Goal: Task Accomplishment & Management: Manage account settings

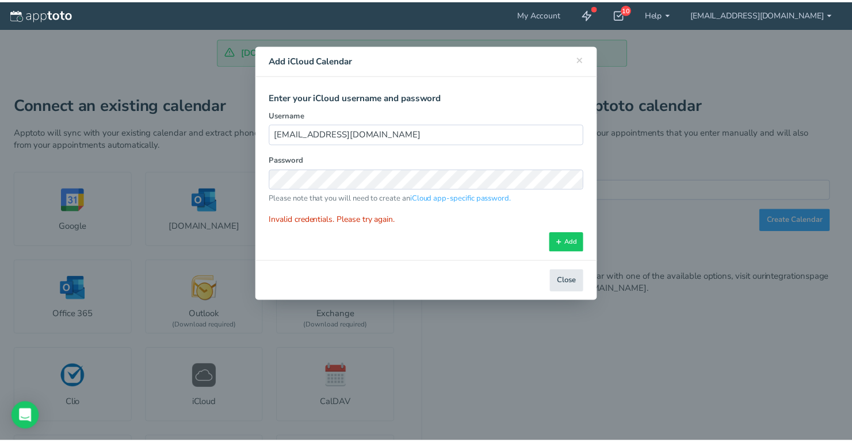
scroll to position [72, 0]
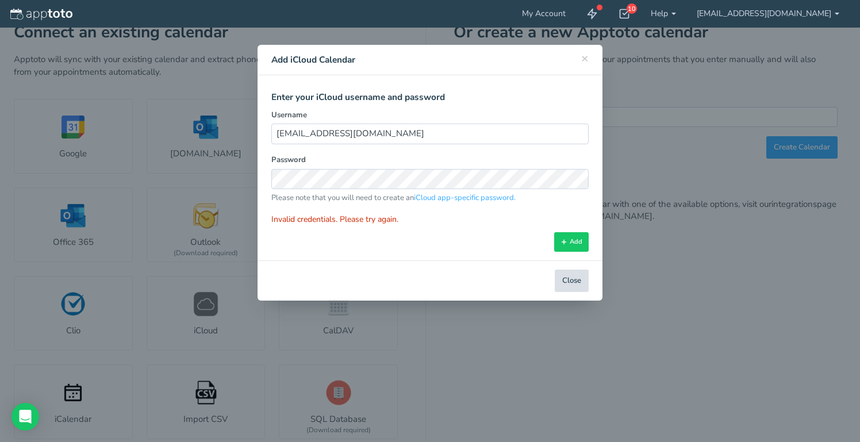
click at [567, 281] on button "Close" at bounding box center [572, 281] width 34 height 22
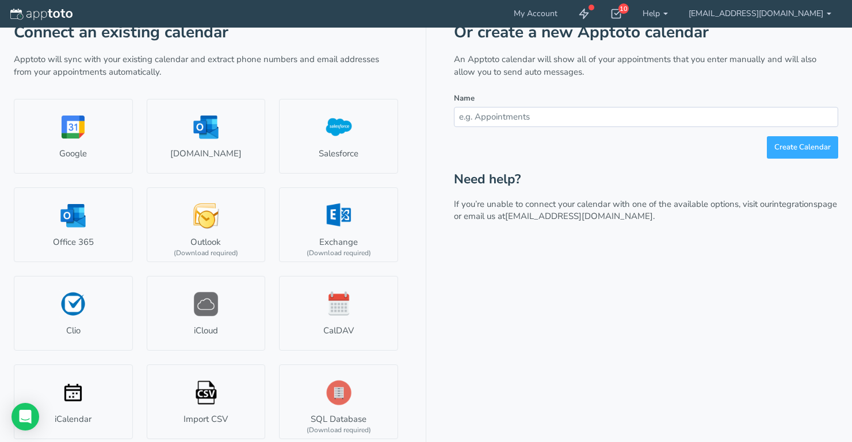
scroll to position [0, 0]
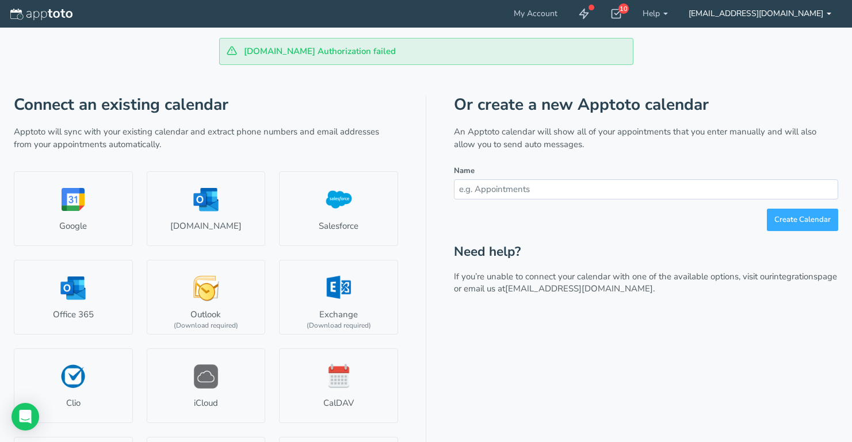
click at [828, 10] on link "[EMAIL_ADDRESS][DOMAIN_NAME]" at bounding box center [759, 14] width 163 height 28
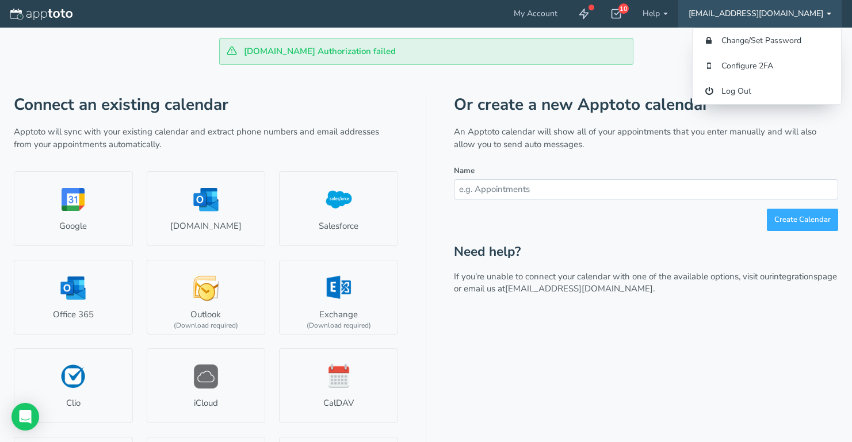
click at [654, 59] on div "[DOMAIN_NAME] Authorization failed" at bounding box center [426, 51] width 824 height 27
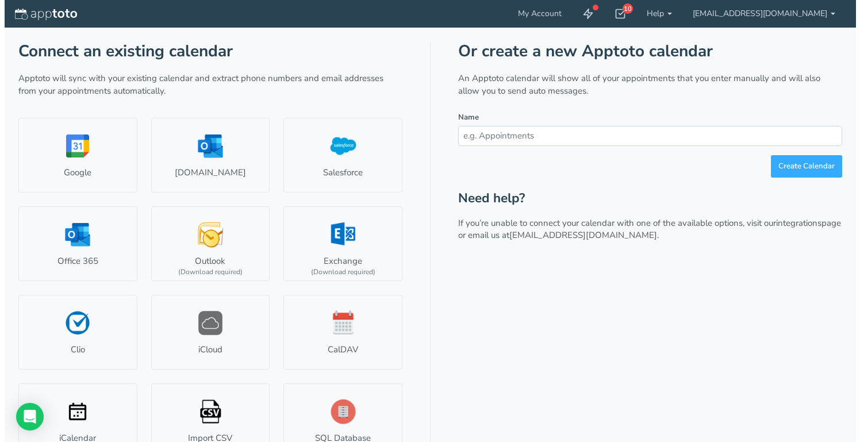
scroll to position [75, 0]
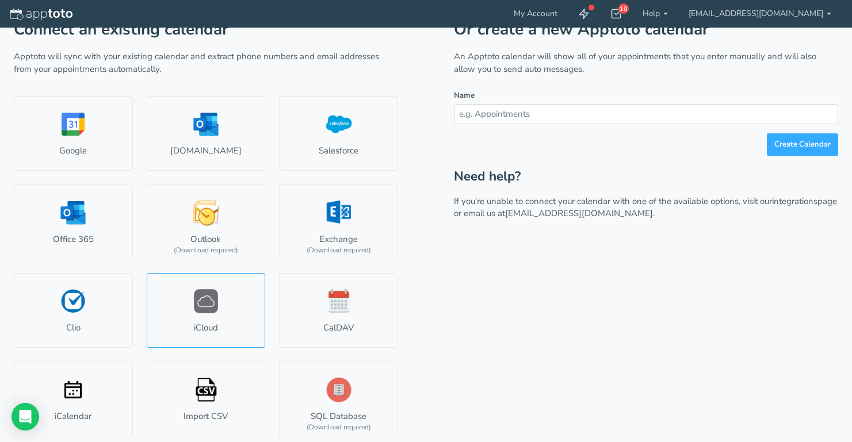
click at [211, 317] on link "iCloud" at bounding box center [206, 310] width 119 height 75
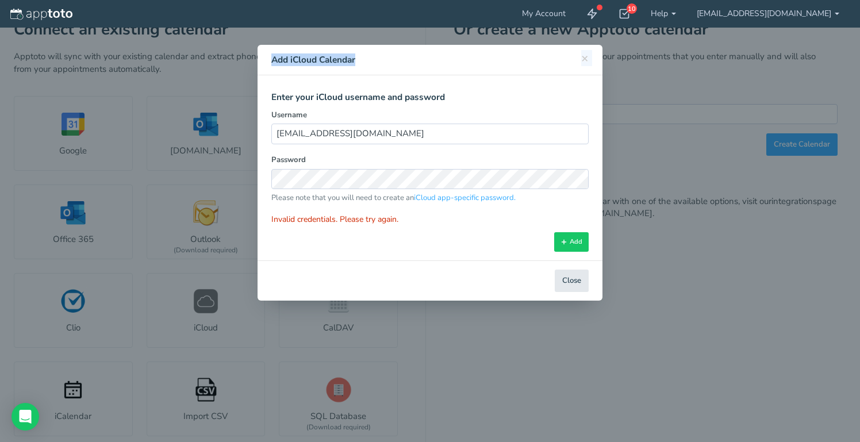
drag, startPoint x: 413, startPoint y: 63, endPoint x: 558, endPoint y: 101, distance: 149.8
click at [441, 70] on div "× Close Add iCloud Calendar" at bounding box center [430, 60] width 345 height 30
click at [768, 340] on div "× Close Add iCloud Calendar Select iCloud Account Select Account Connect a new …" at bounding box center [430, 221] width 860 height 442
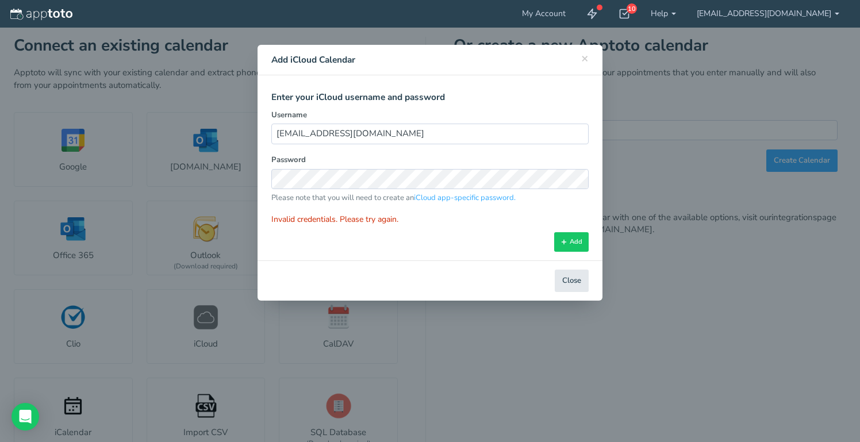
click at [564, 276] on button "Close" at bounding box center [572, 281] width 34 height 22
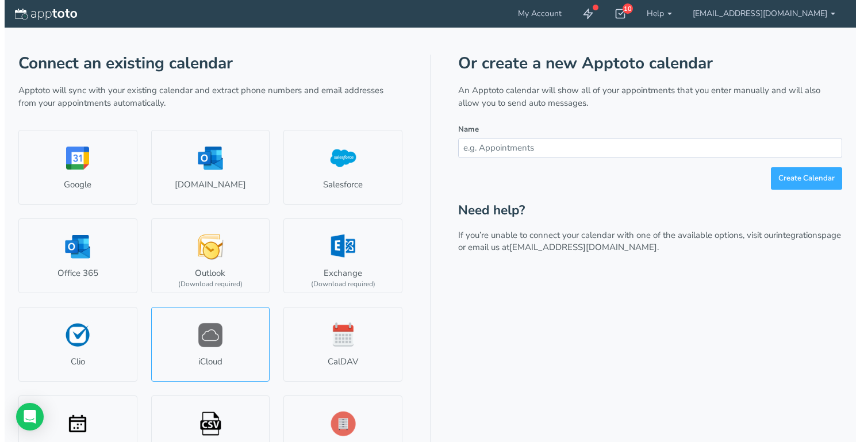
scroll to position [44, 0]
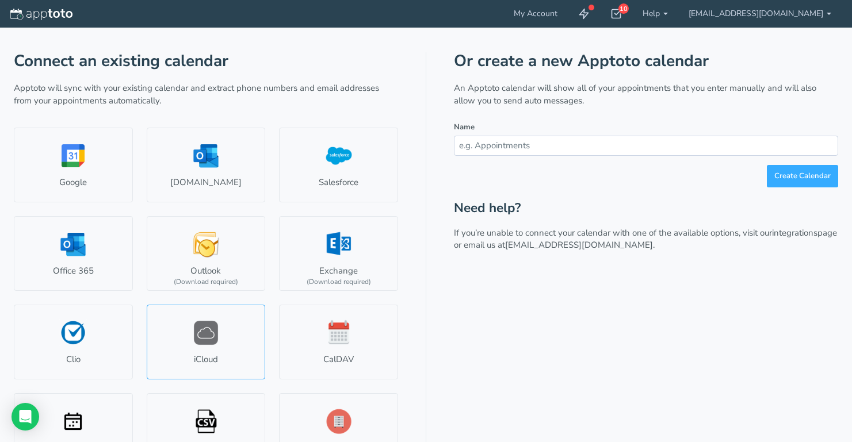
click at [219, 350] on link "iCloud" at bounding box center [206, 342] width 119 height 75
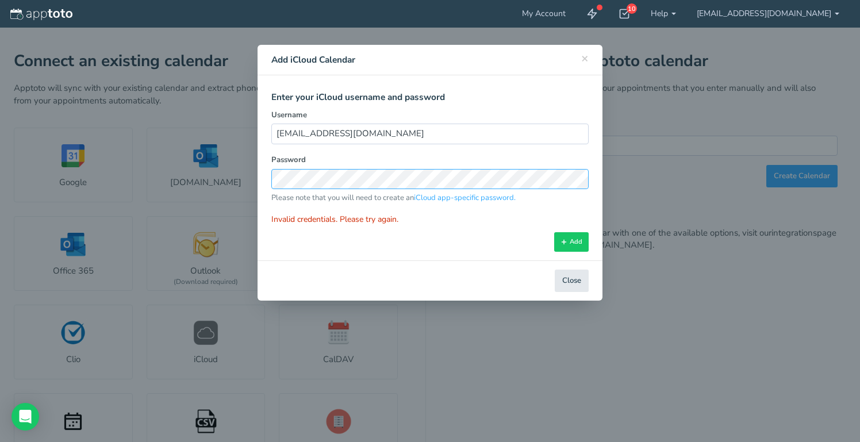
click at [259, 174] on div "Select iCloud Account Select Account Connect a new account Send invite Connect …" at bounding box center [430, 167] width 345 height 185
click at [573, 235] on button "Add" at bounding box center [571, 242] width 35 height 20
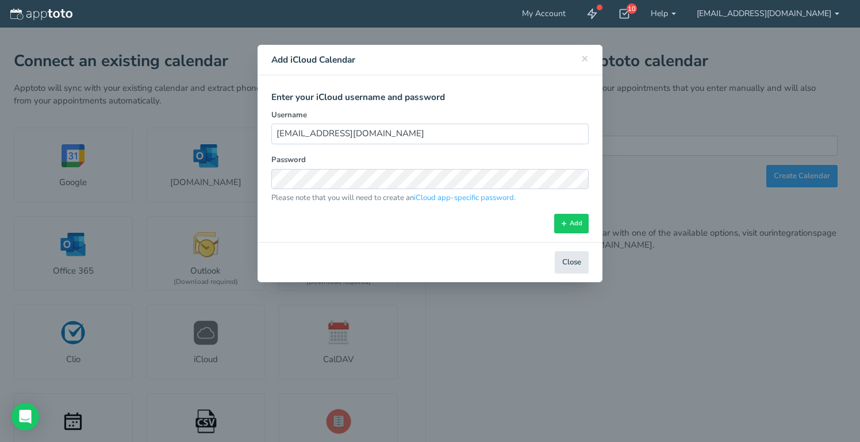
select select "number:65"
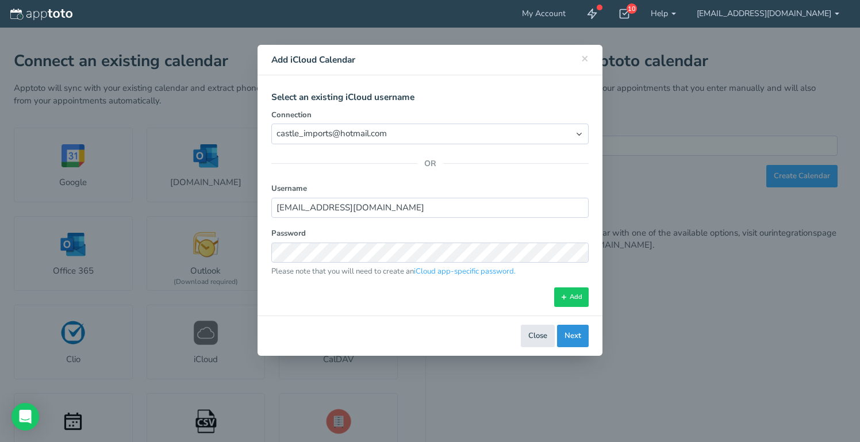
click at [572, 335] on button "Next" at bounding box center [573, 336] width 32 height 22
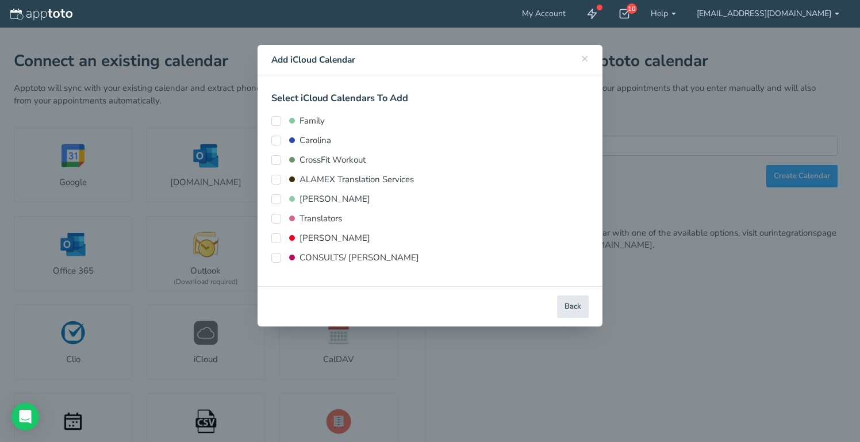
click at [273, 177] on input "ALAMEX Translation Services" at bounding box center [276, 180] width 10 height 10
checkbox input "true"
click at [275, 218] on input "Translators" at bounding box center [276, 219] width 10 height 10
checkbox input "true"
click at [280, 260] on input "CONSULTS/ [PERSON_NAME]" at bounding box center [276, 258] width 10 height 10
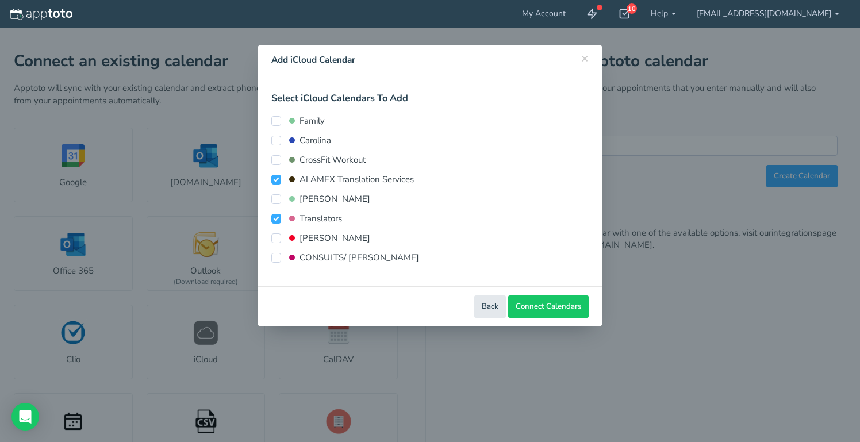
checkbox input "true"
click at [553, 308] on span "Connect Calendars" at bounding box center [549, 306] width 66 height 11
